Goal: Task Accomplishment & Management: Manage account settings

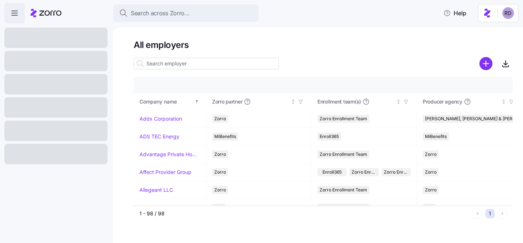
click at [505, 9] on html "Search across Zorro... Help All employers Company details Benefit status Compan…" at bounding box center [261, 119] width 523 height 238
click at [491, 46] on div "Log out" at bounding box center [488, 44] width 28 height 8
